Goal: Task Accomplishment & Management: Use online tool/utility

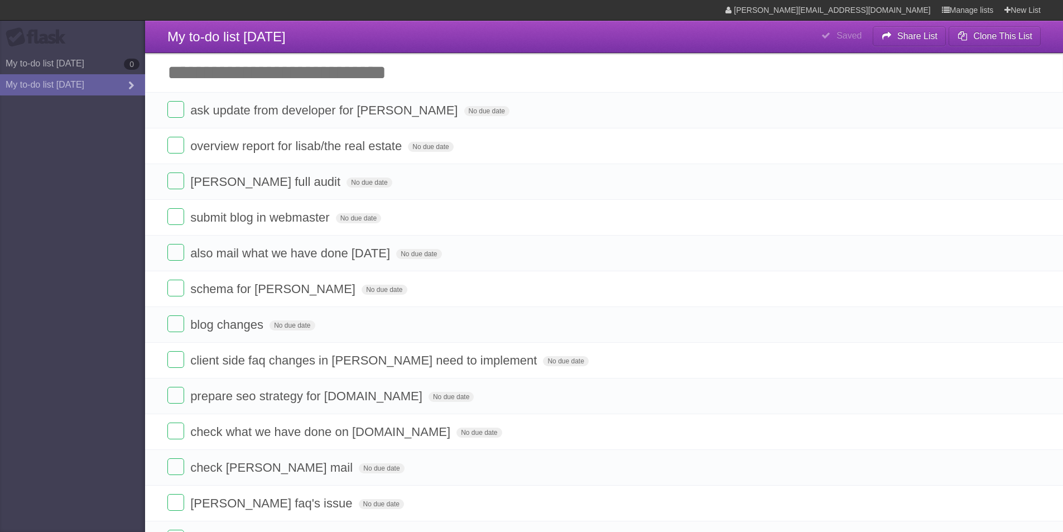
click at [247, 83] on input "Add another task" at bounding box center [604, 72] width 918 height 39
type input "*"
type input "**********"
click input "*********" at bounding box center [0, 0] width 0 height 0
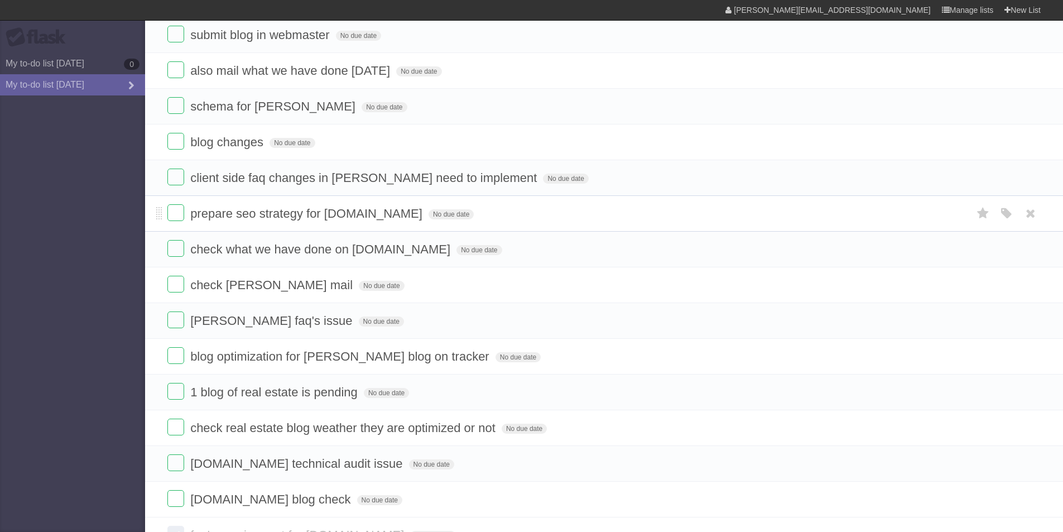
scroll to position [314, 0]
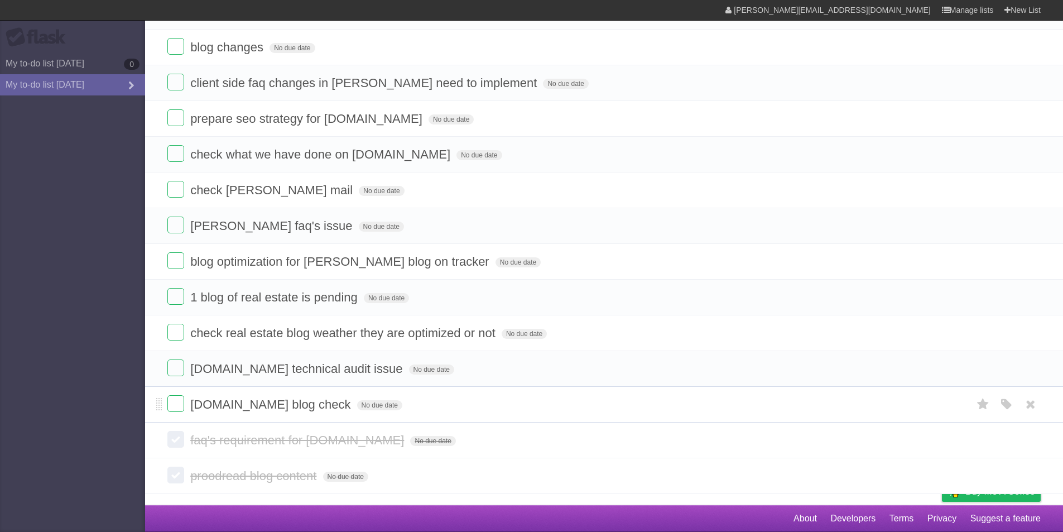
drag, startPoint x: 192, startPoint y: 403, endPoint x: 340, endPoint y: 408, distance: 147.9
click at [340, 408] on span "[DOMAIN_NAME] blog check" at bounding box center [271, 404] width 163 height 14
click at [495, 387] on li "[DOMAIN_NAME] blog check No due date White Red Blue Green Purple Orange" at bounding box center [604, 404] width 918 height 36
drag, startPoint x: 208, startPoint y: 300, endPoint x: 335, endPoint y: 300, distance: 127.2
click at [335, 300] on span "1 blog of real estate is pending" at bounding box center [275, 297] width 170 height 14
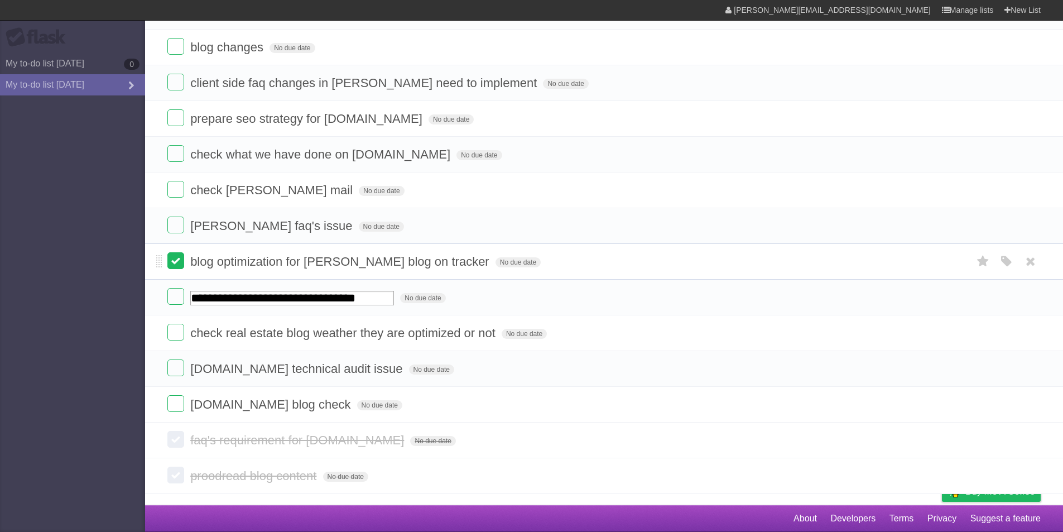
click at [177, 261] on label at bounding box center [175, 260] width 17 height 17
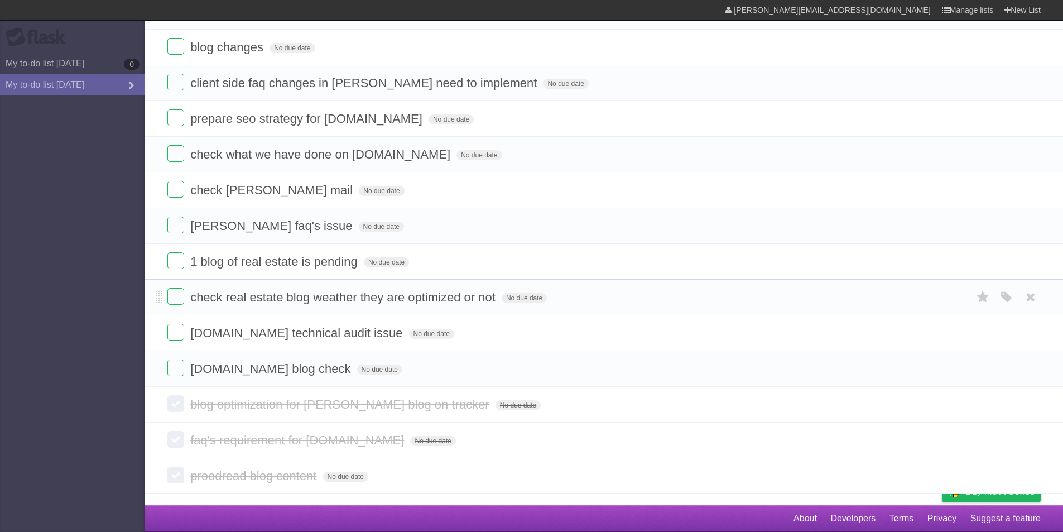
scroll to position [258, 0]
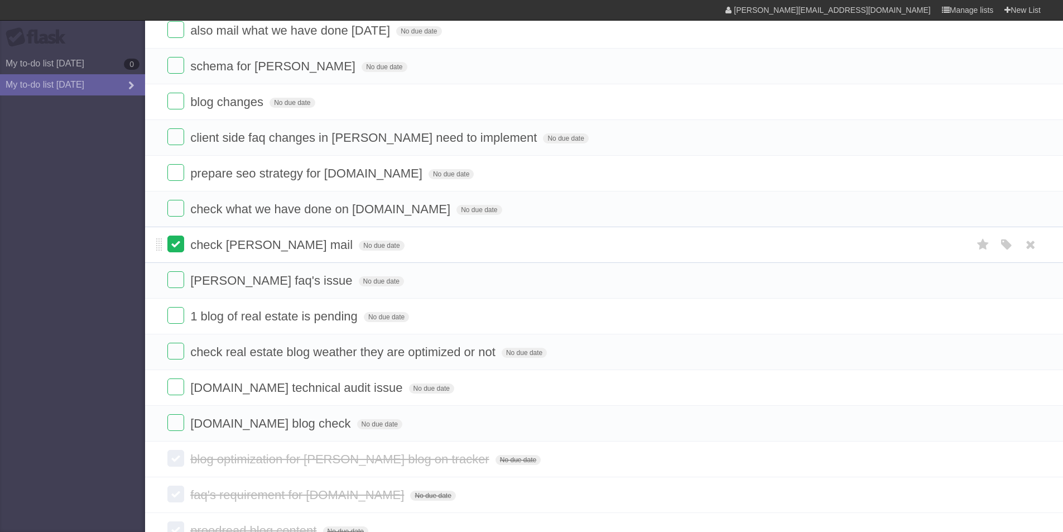
click at [176, 246] on label at bounding box center [175, 243] width 17 height 17
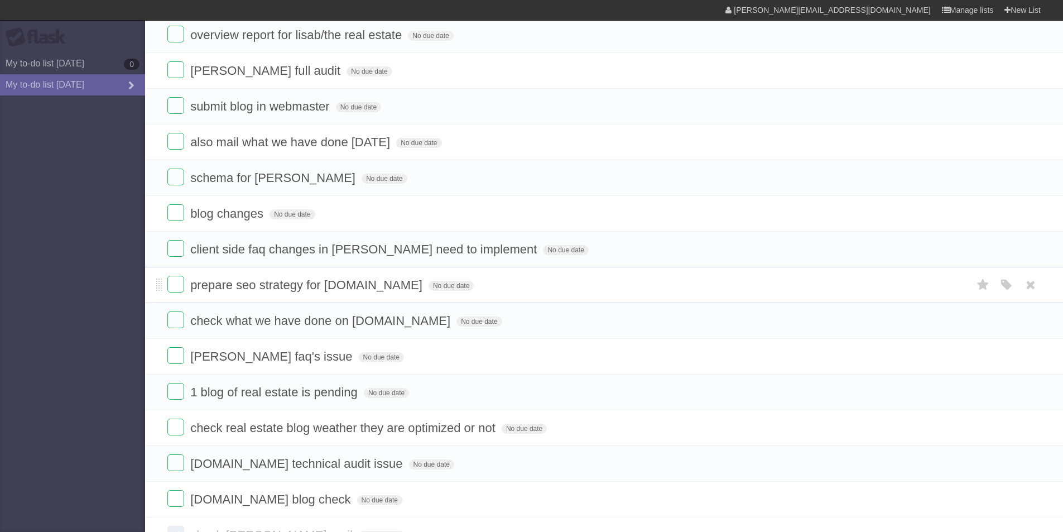
scroll to position [91, 0]
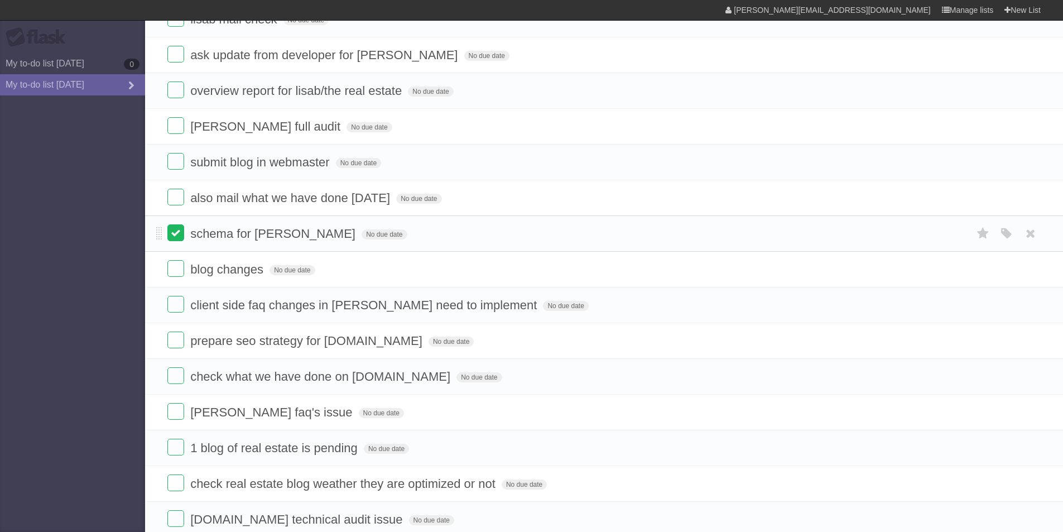
click at [176, 233] on label at bounding box center [175, 232] width 17 height 17
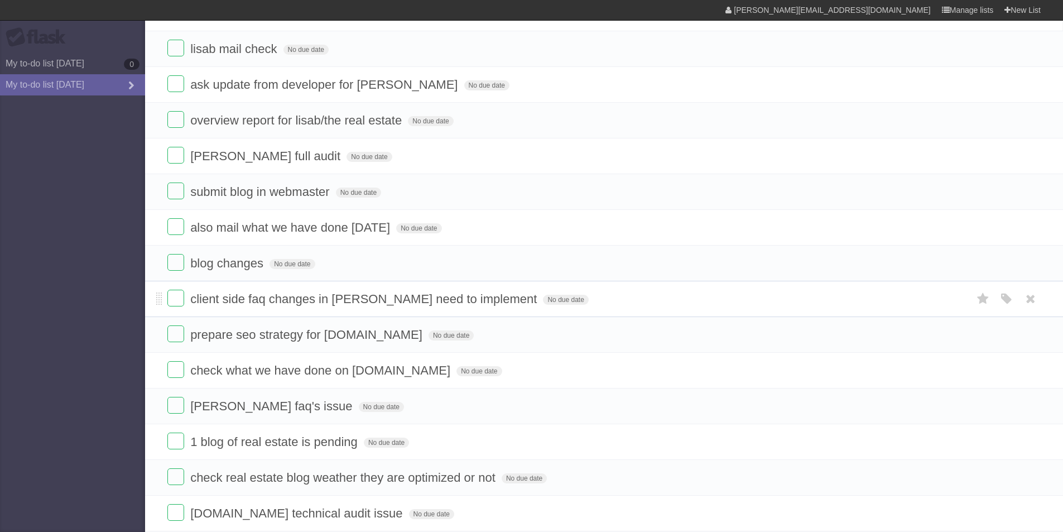
scroll to position [35, 0]
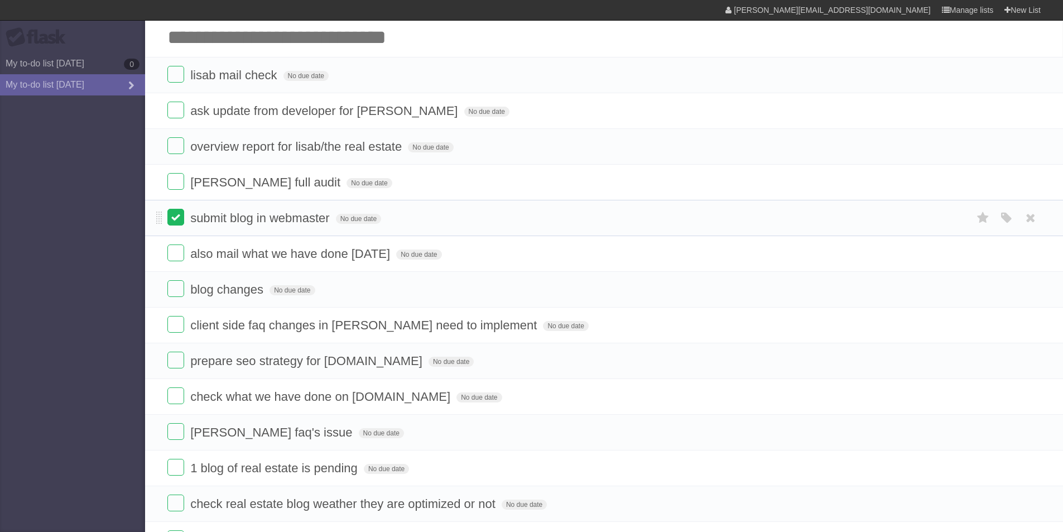
click at [175, 224] on label at bounding box center [175, 217] width 17 height 17
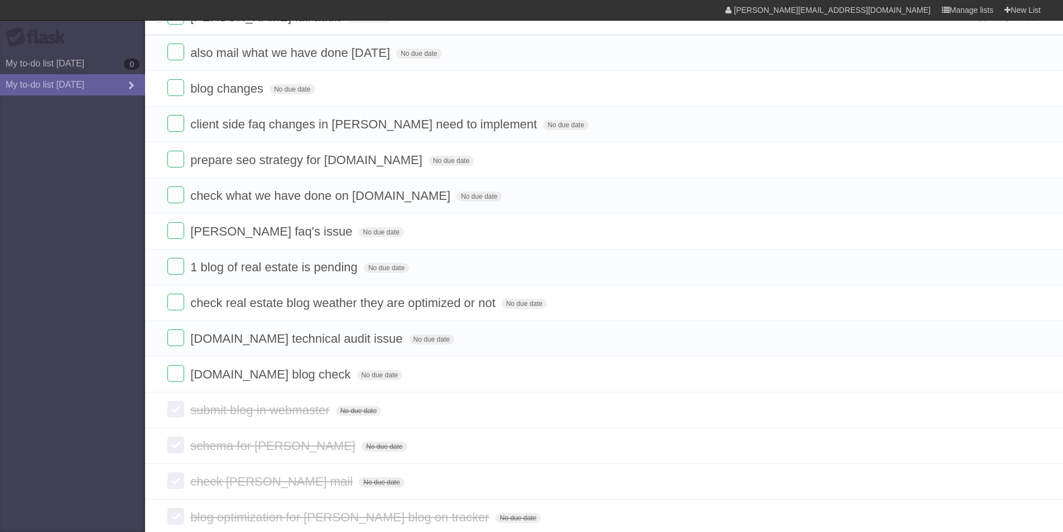
scroll to position [314, 0]
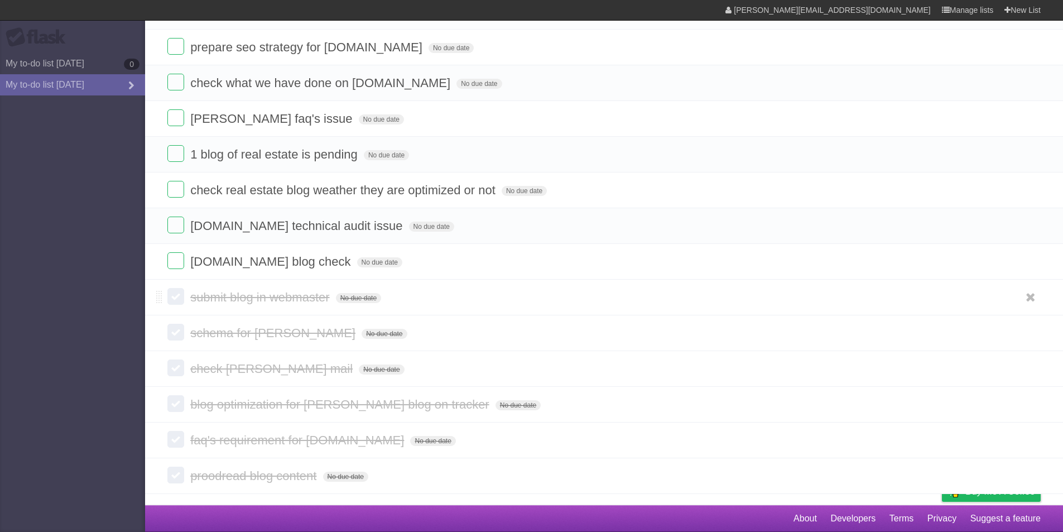
drag, startPoint x: 324, startPoint y: 485, endPoint x: 165, endPoint y: 299, distance: 244.6
click at [165, 299] on ul "submit blog in webmaster No due date White Red Blue Green Purple Orange schema …" at bounding box center [604, 387] width 918 height 214
copy ul "submit blog in webmaster No due date White Red Blue Green Purple Orange schema …"
